Goal: Task Accomplishment & Management: Use online tool/utility

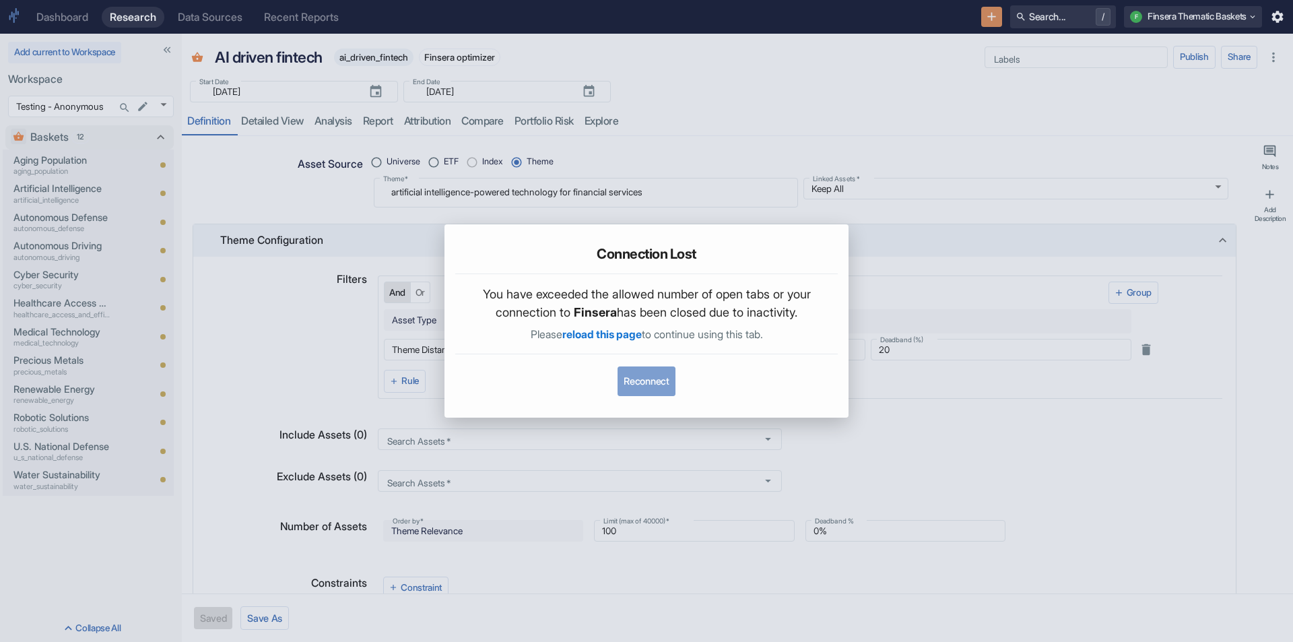
click at [636, 371] on button "Reconnect" at bounding box center [645, 381] width 57 height 30
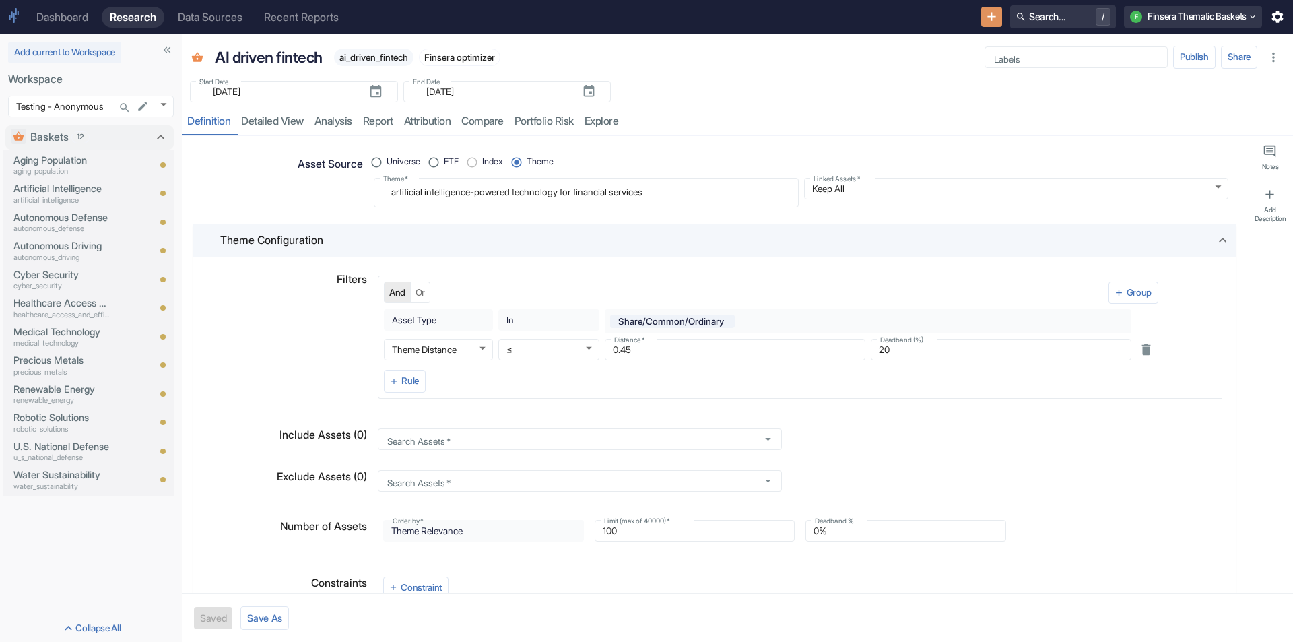
type textarea "x"
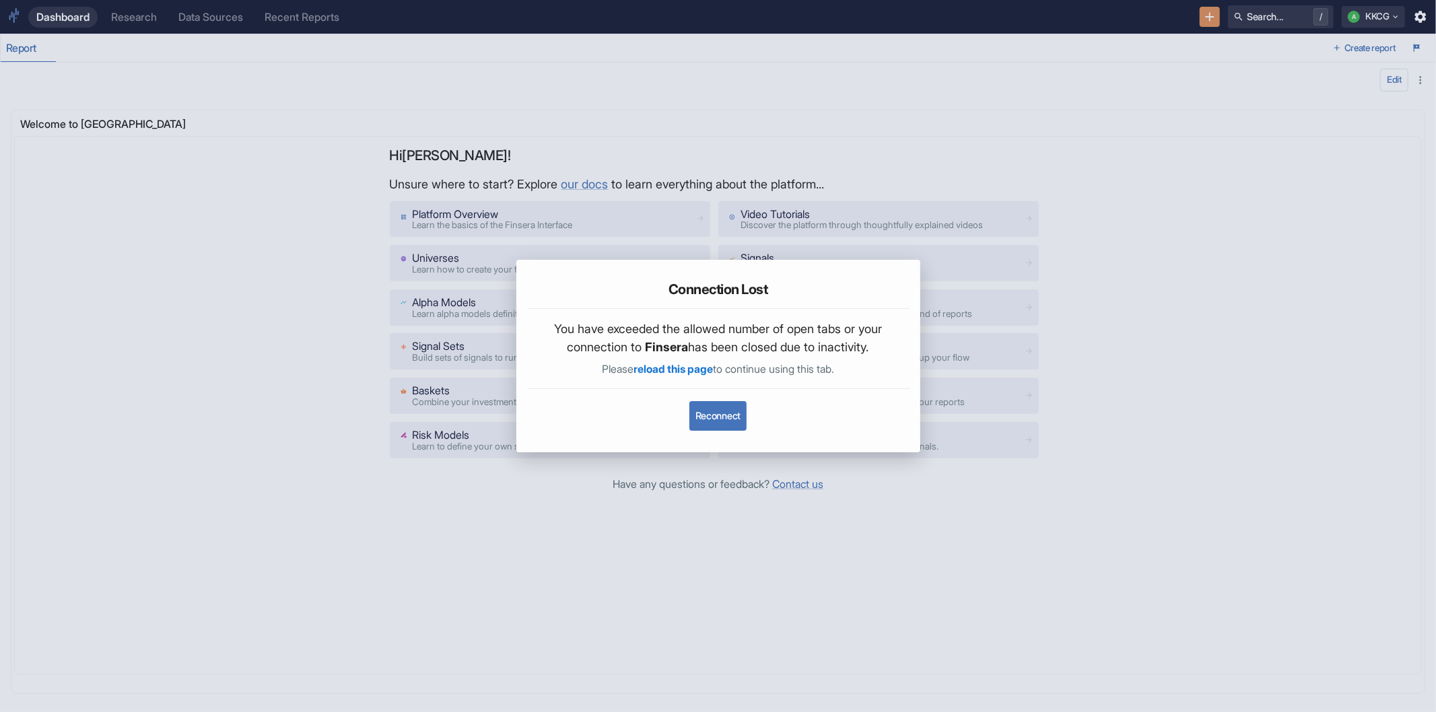
click at [747, 426] on button "Reconnect" at bounding box center [717, 416] width 57 height 30
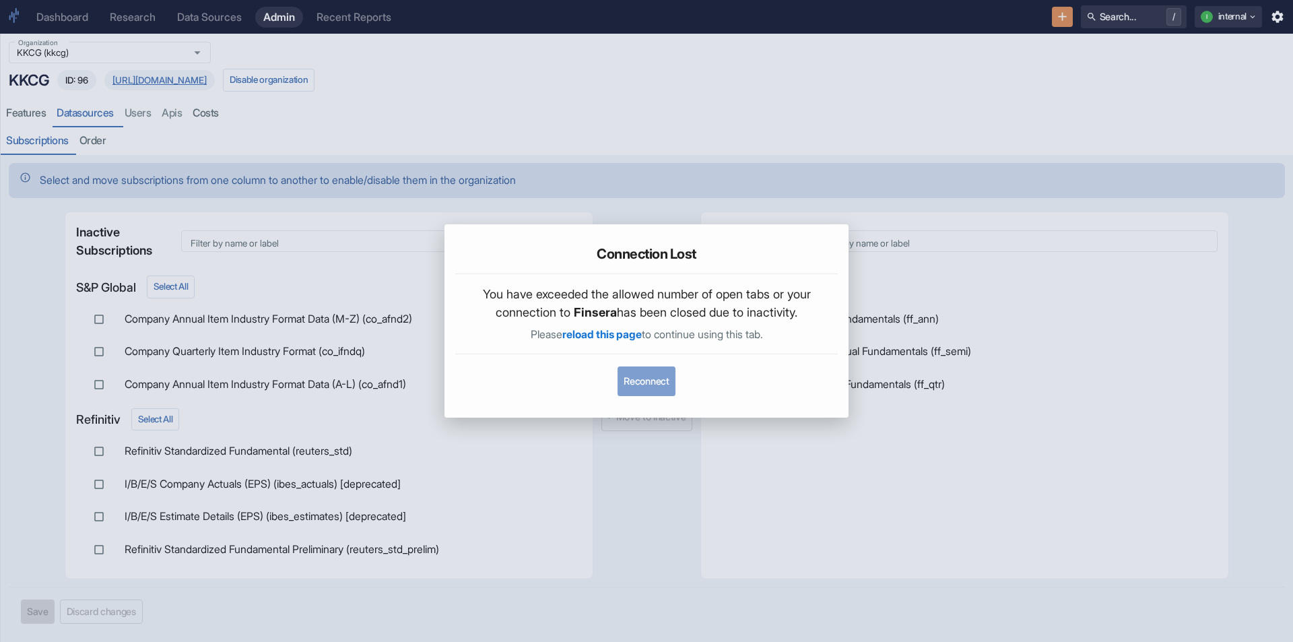
click at [647, 372] on button "Reconnect" at bounding box center [645, 381] width 57 height 30
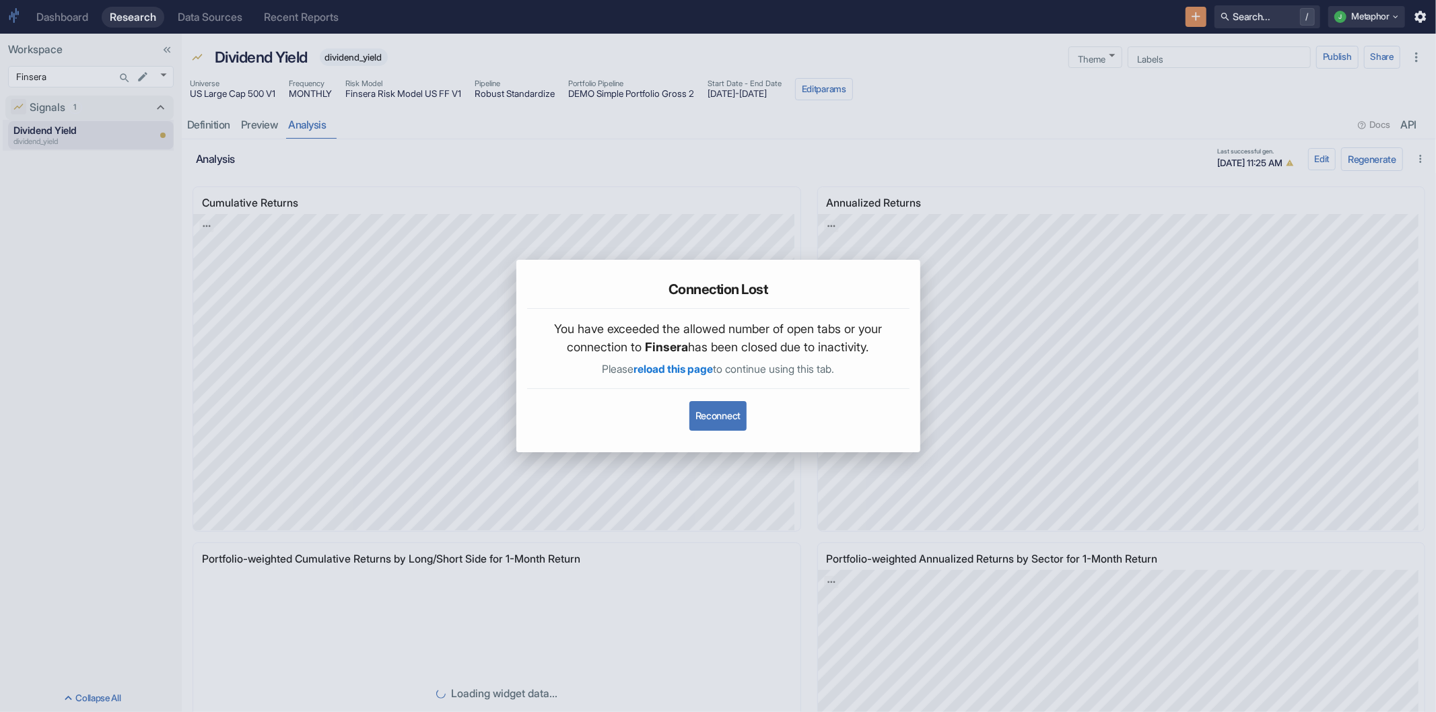
click at [724, 402] on button "Reconnect" at bounding box center [717, 416] width 57 height 30
